Goal: Find specific page/section: Find specific page/section

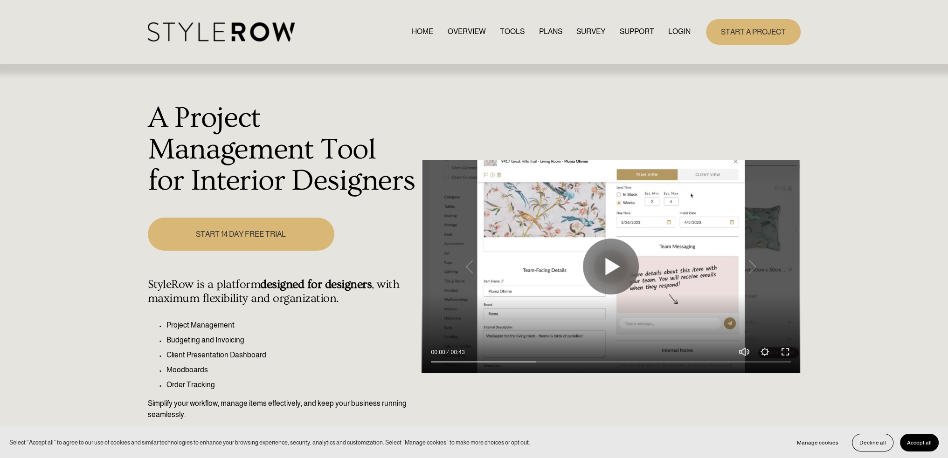
click at [669, 35] on link "LOGIN" at bounding box center [679, 32] width 22 height 13
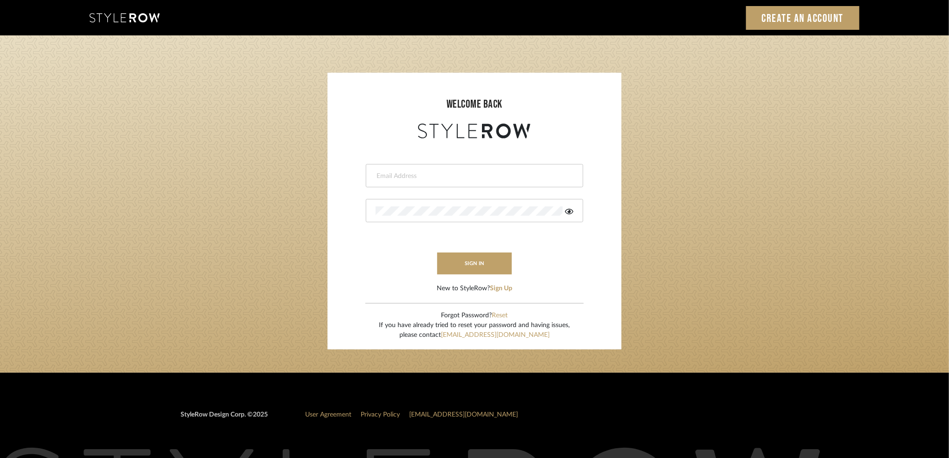
type input "karey@jakhomedesign.com"
click at [479, 260] on button "sign in" at bounding box center [474, 264] width 75 height 22
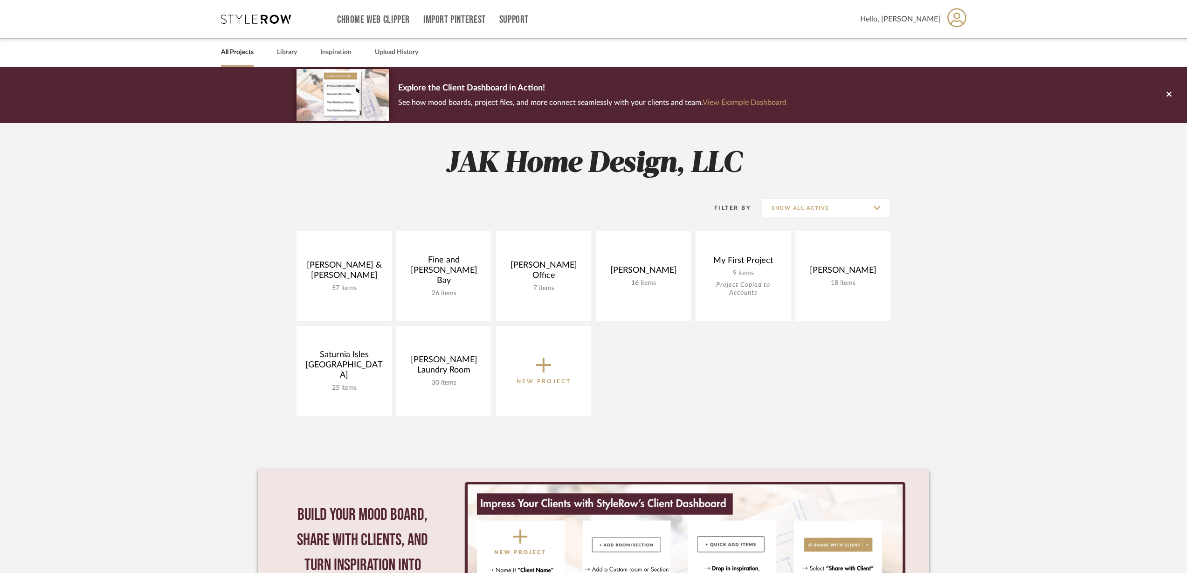
click at [0, 0] on link at bounding box center [0, 0] width 0 height 0
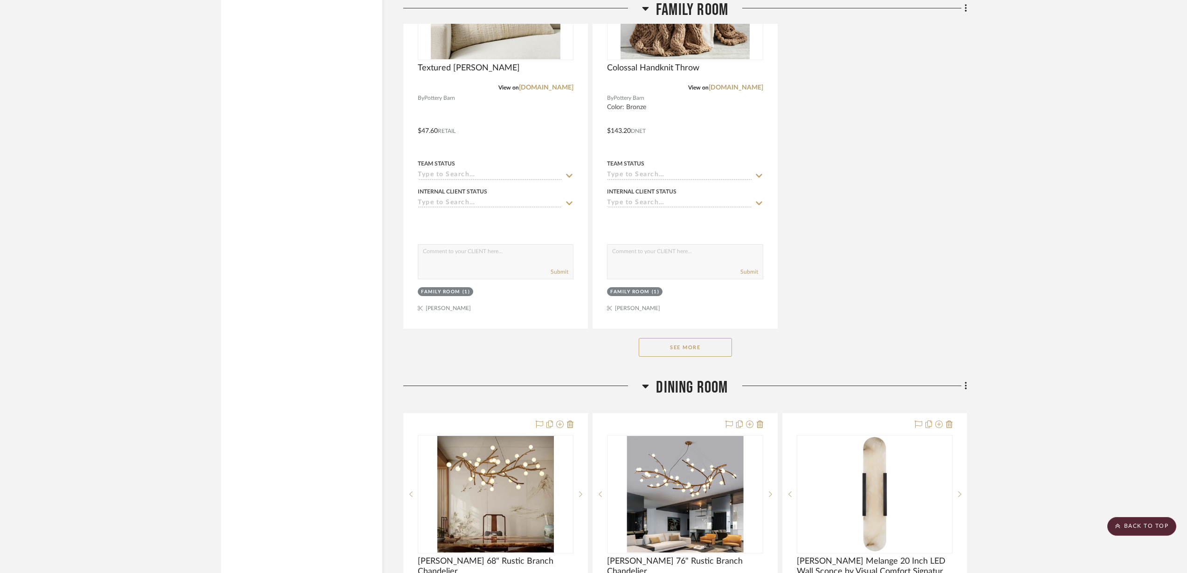
scroll to position [4256, 0]
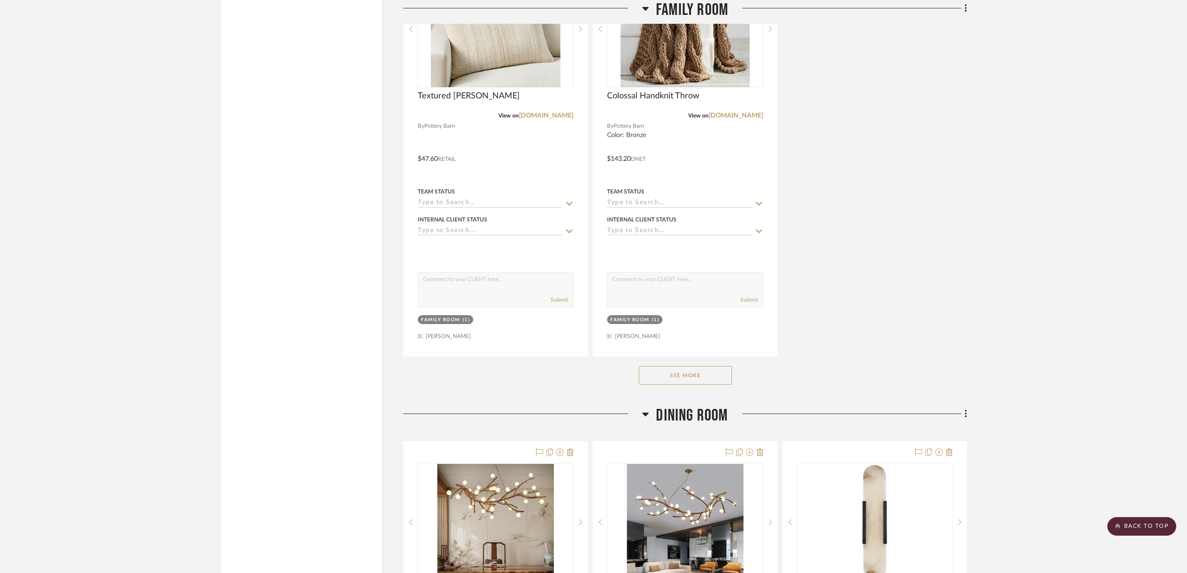
click at [698, 366] on button "See More" at bounding box center [685, 375] width 93 height 19
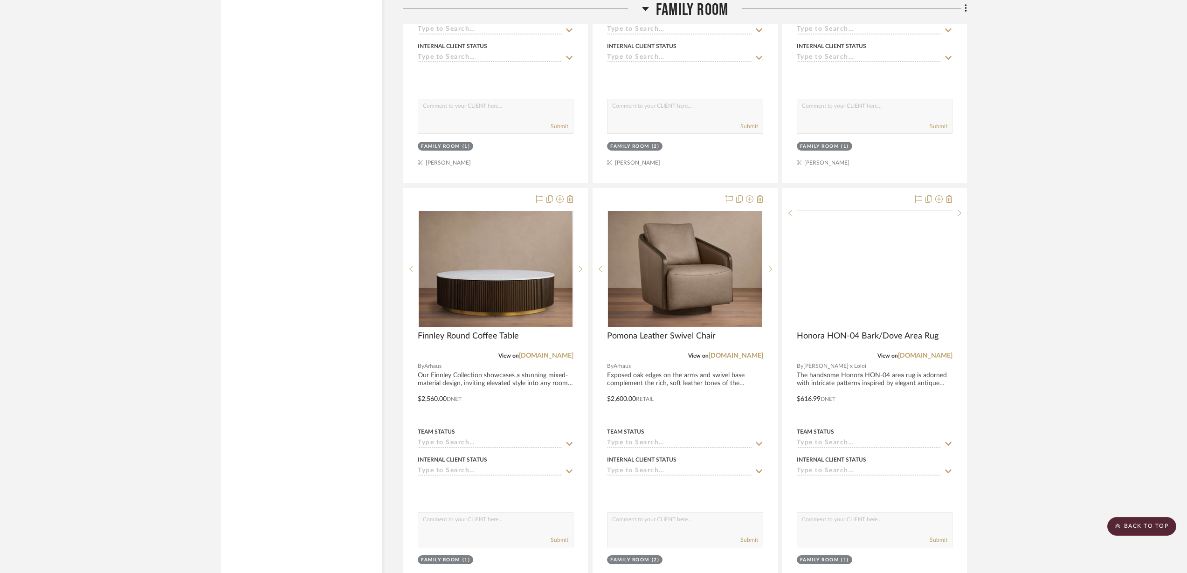
scroll to position [4897, 0]
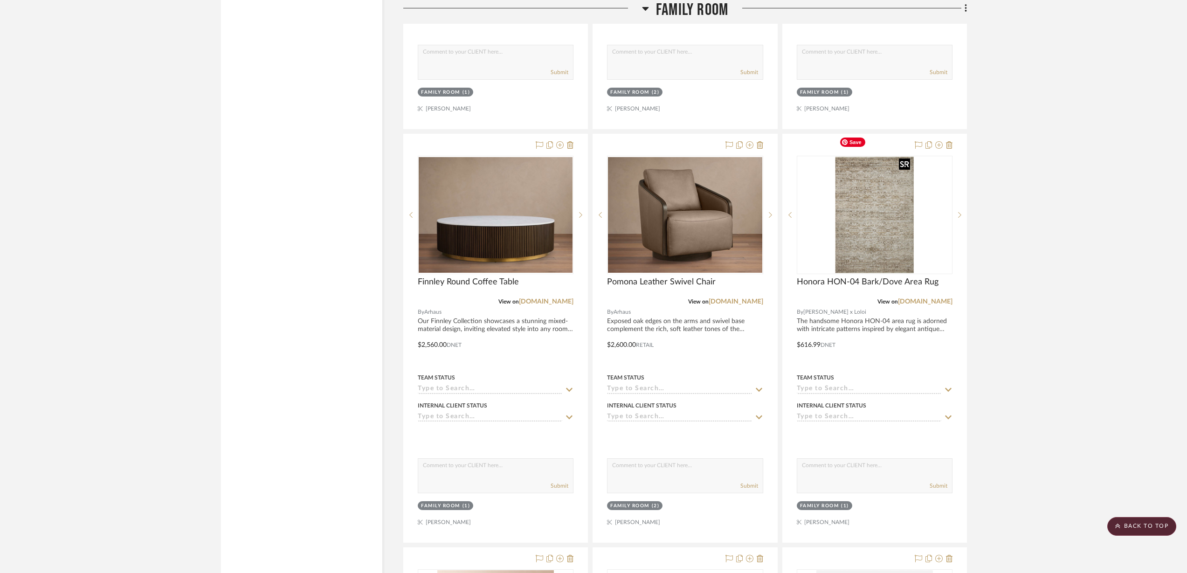
click at [884, 191] on img "0" at bounding box center [875, 215] width 78 height 117
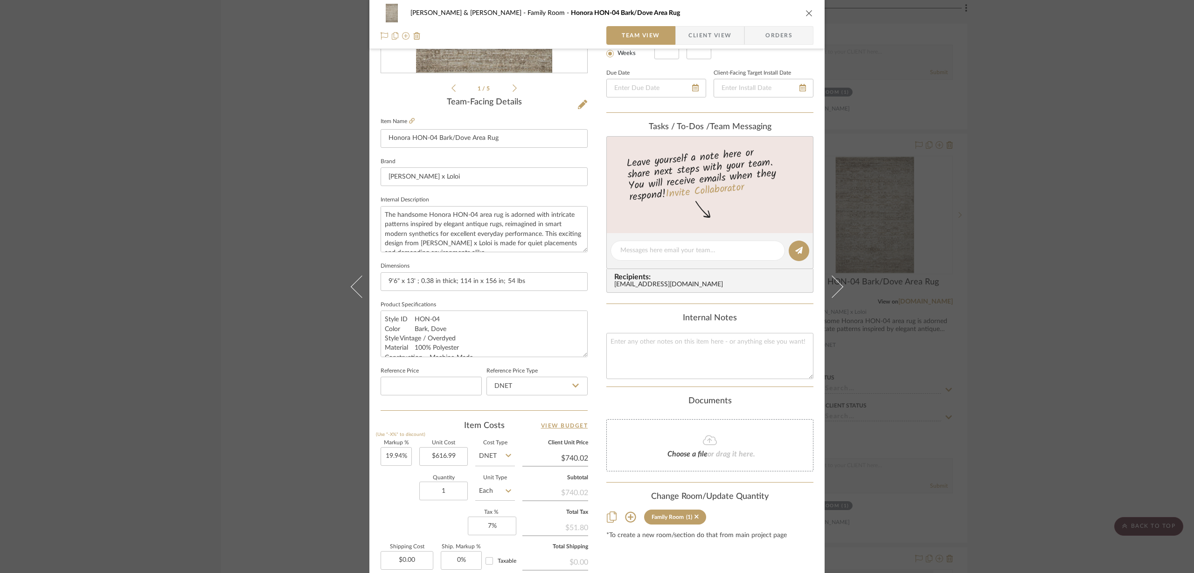
scroll to position [233, 0]
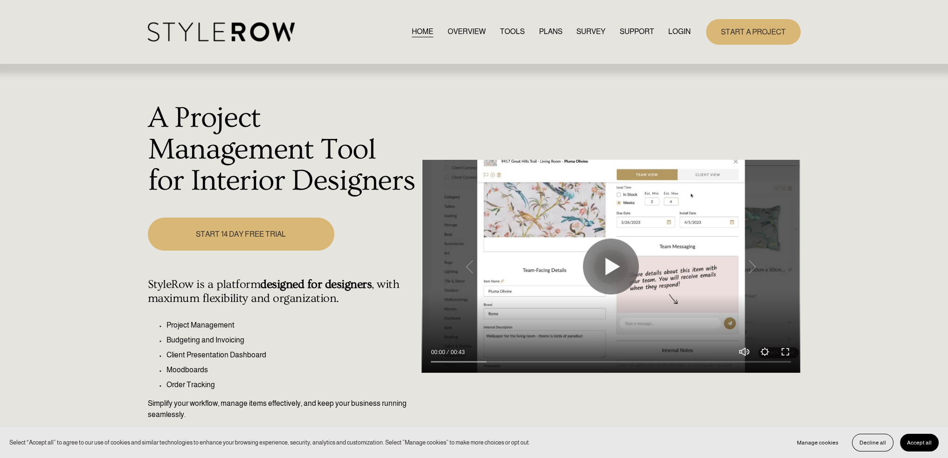
click at [676, 35] on link "LOGIN" at bounding box center [679, 32] width 22 height 13
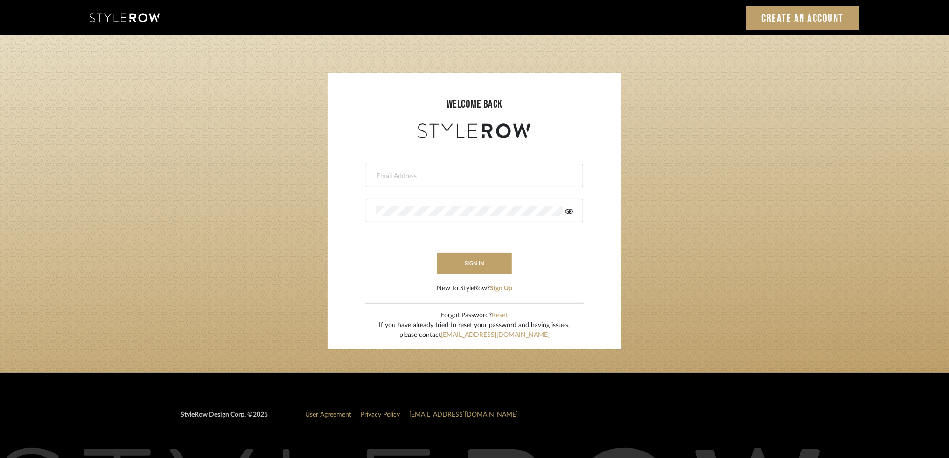
type input "karey@jakhomedesign.com"
click at [478, 264] on button "sign in" at bounding box center [474, 264] width 75 height 22
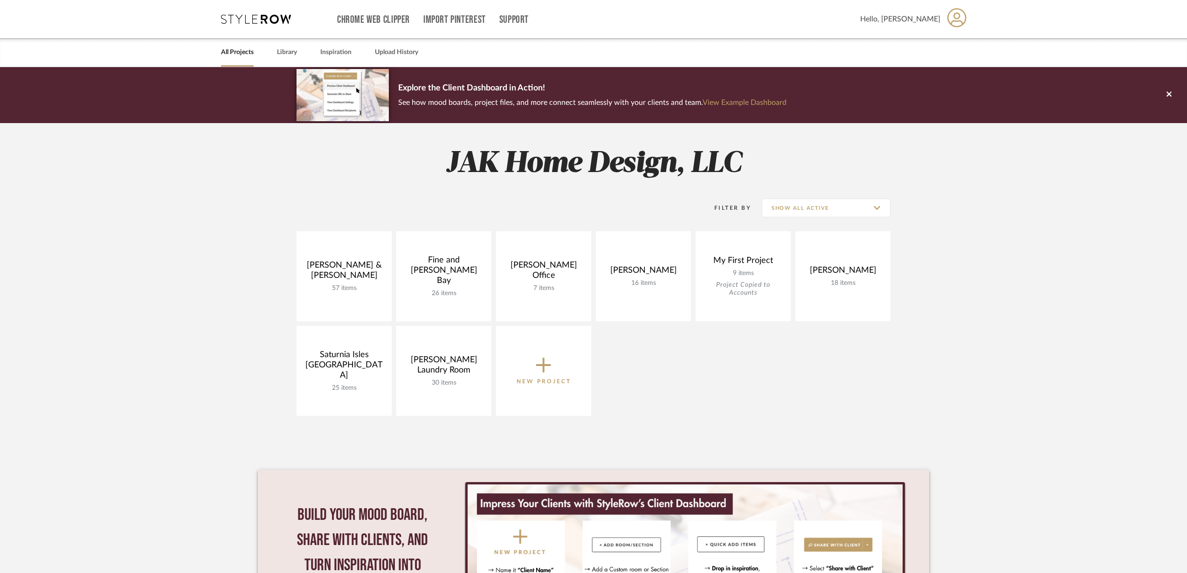
click at [0, 0] on link at bounding box center [0, 0] width 0 height 0
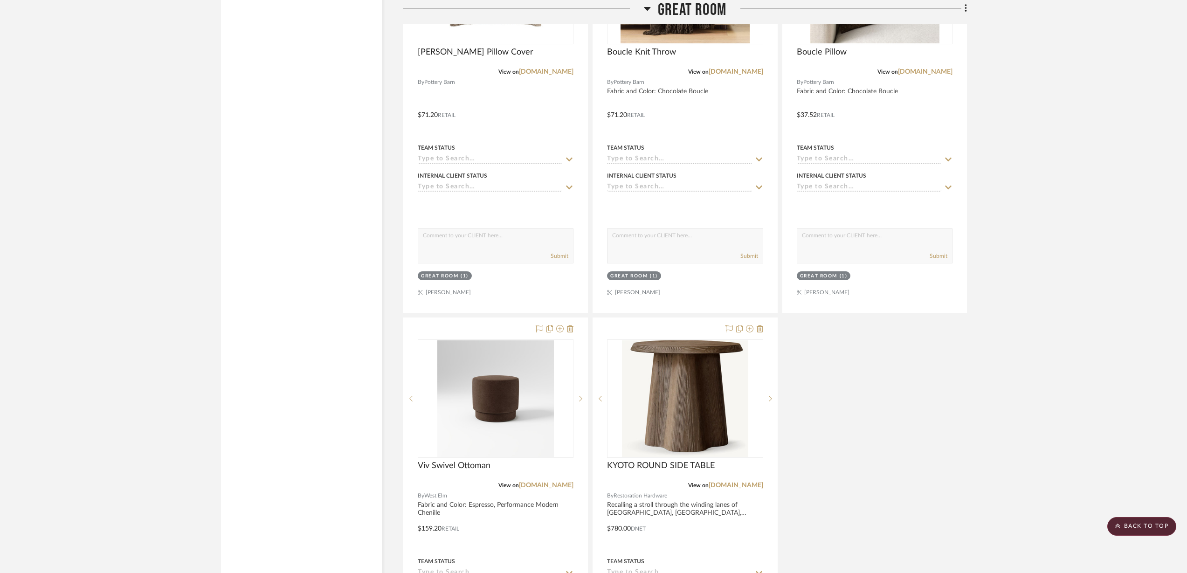
scroll to position [2623, 0]
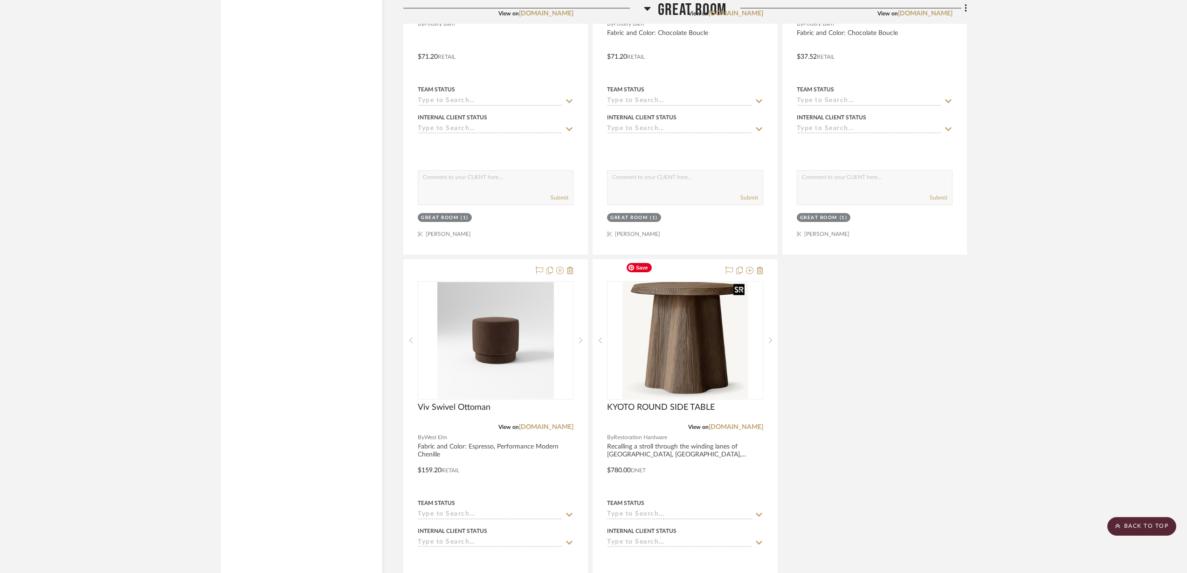
drag, startPoint x: 685, startPoint y: 317, endPoint x: 626, endPoint y: 420, distance: 118.9
drag, startPoint x: 626, startPoint y: 420, endPoint x: 990, endPoint y: 407, distance: 364.0
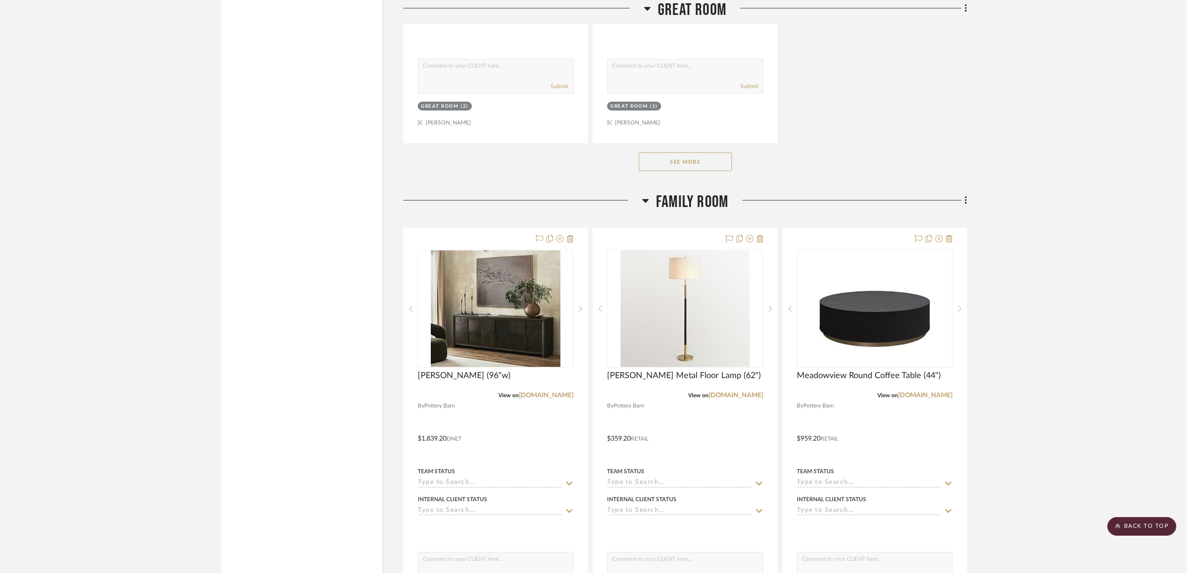
scroll to position [3265, 0]
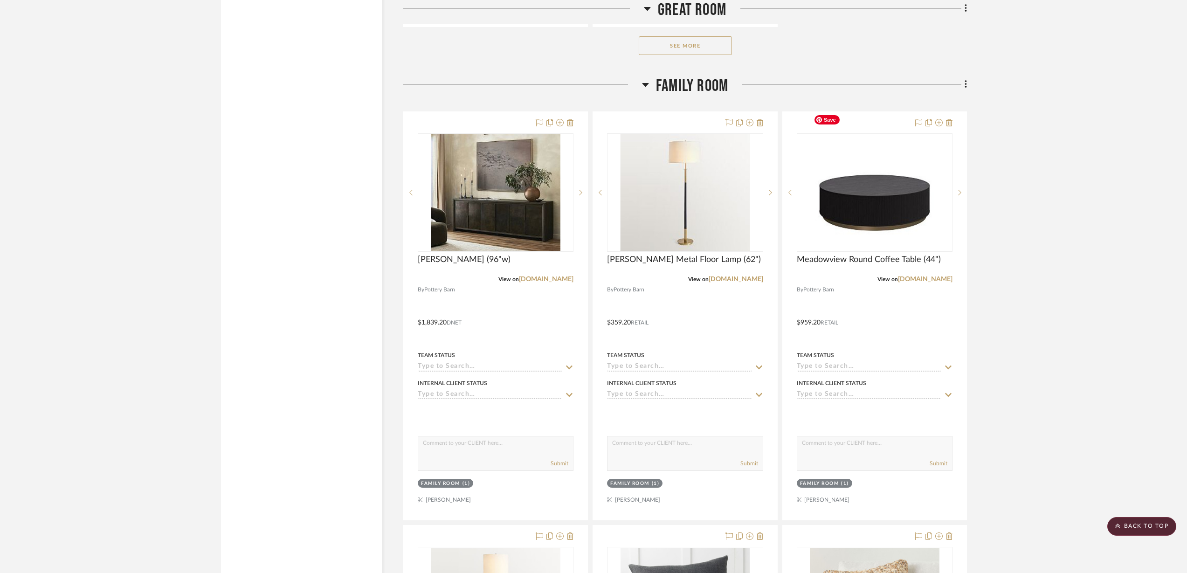
drag, startPoint x: 876, startPoint y: 190, endPoint x: 1085, endPoint y: 115, distance: 222.0
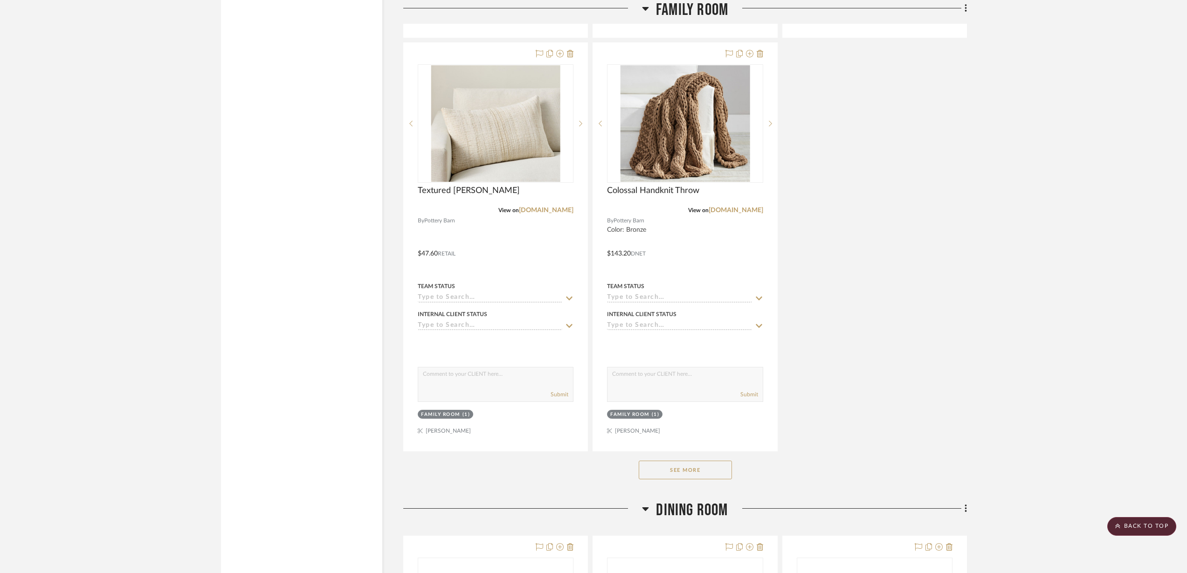
scroll to position [4197, 0]
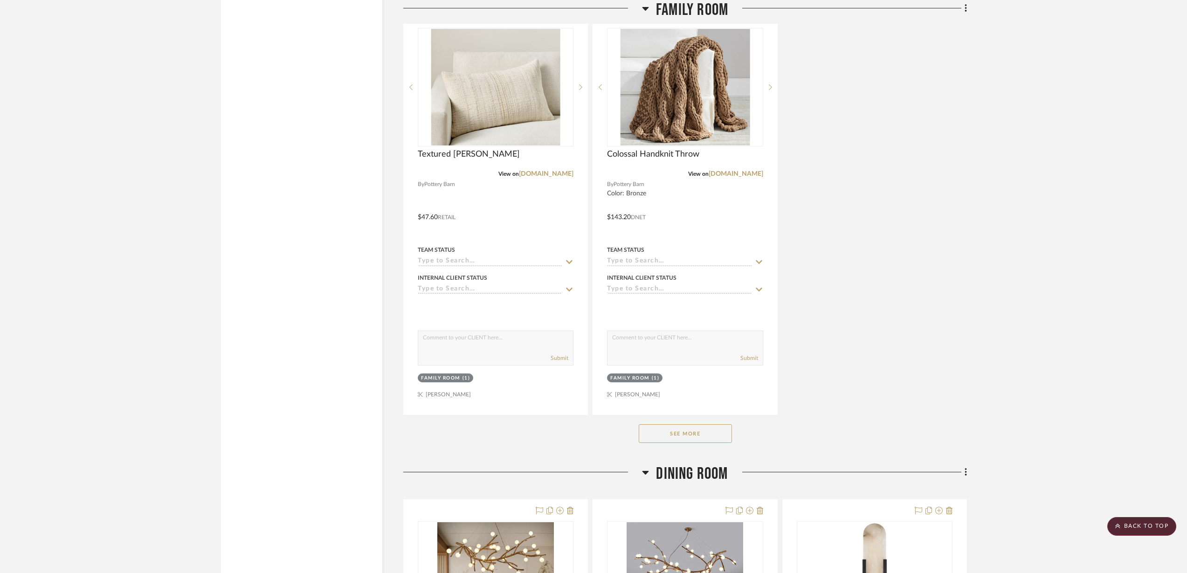
click at [706, 424] on button "See More" at bounding box center [685, 433] width 93 height 19
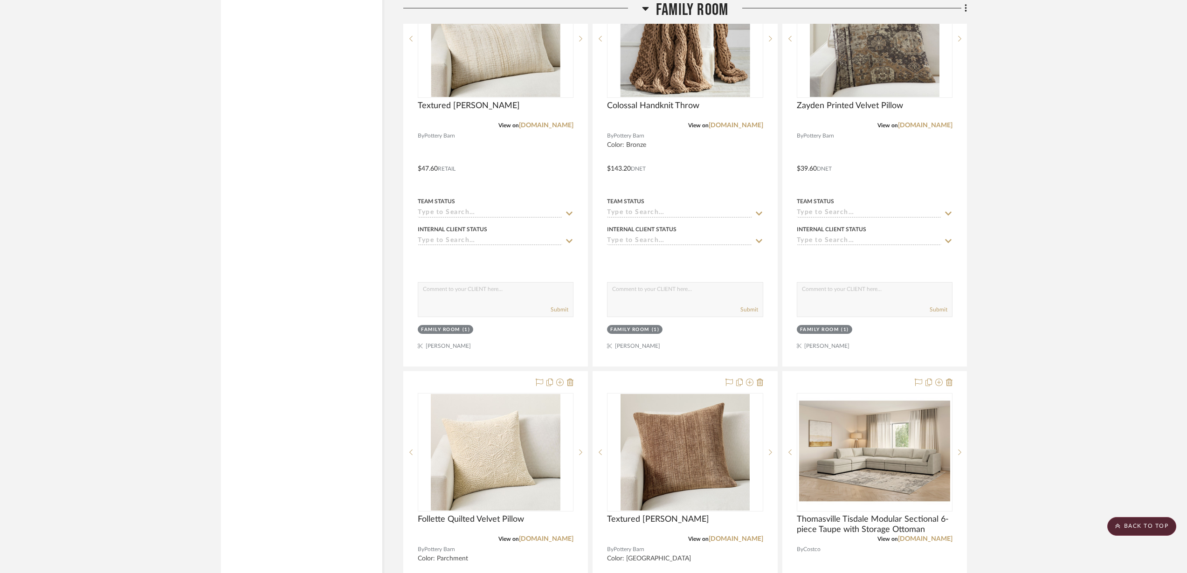
scroll to position [4314, 0]
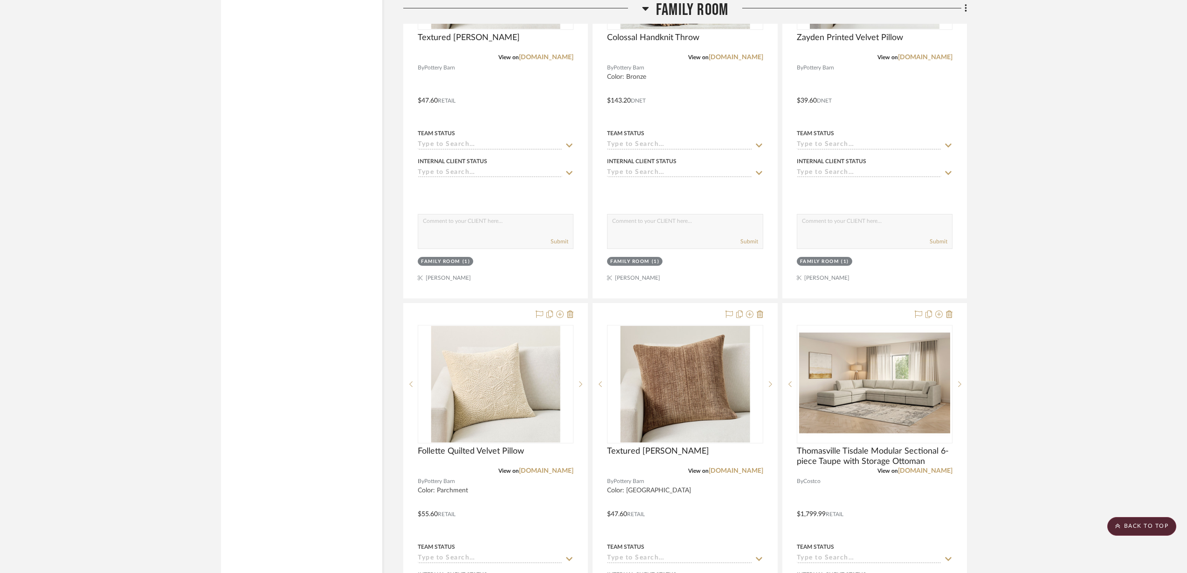
drag, startPoint x: 555, startPoint y: 445, endPoint x: 1098, endPoint y: 282, distance: 567.3
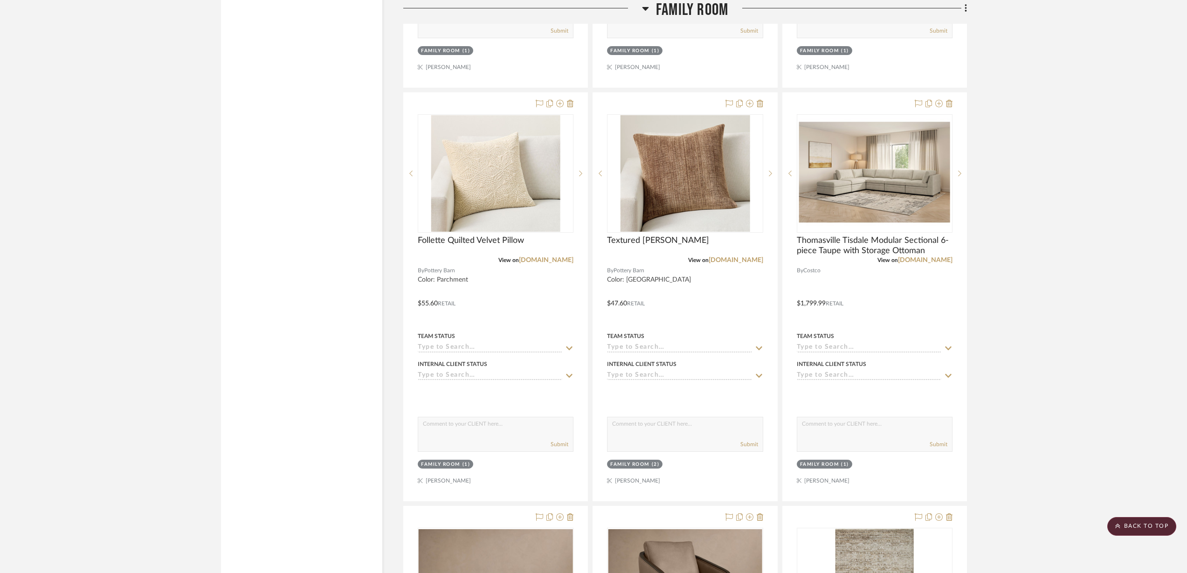
scroll to position [4431, 0]
